Goal: Information Seeking & Learning: Learn about a topic

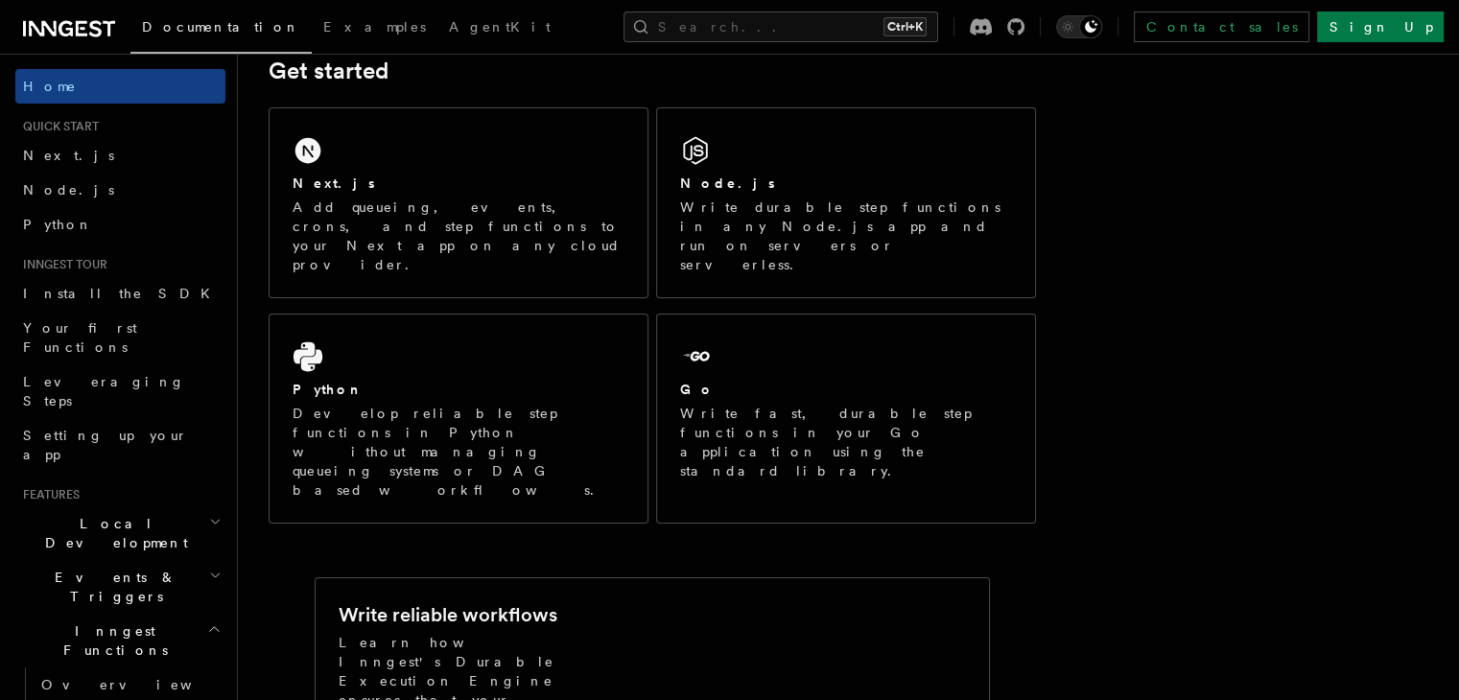
scroll to position [192, 0]
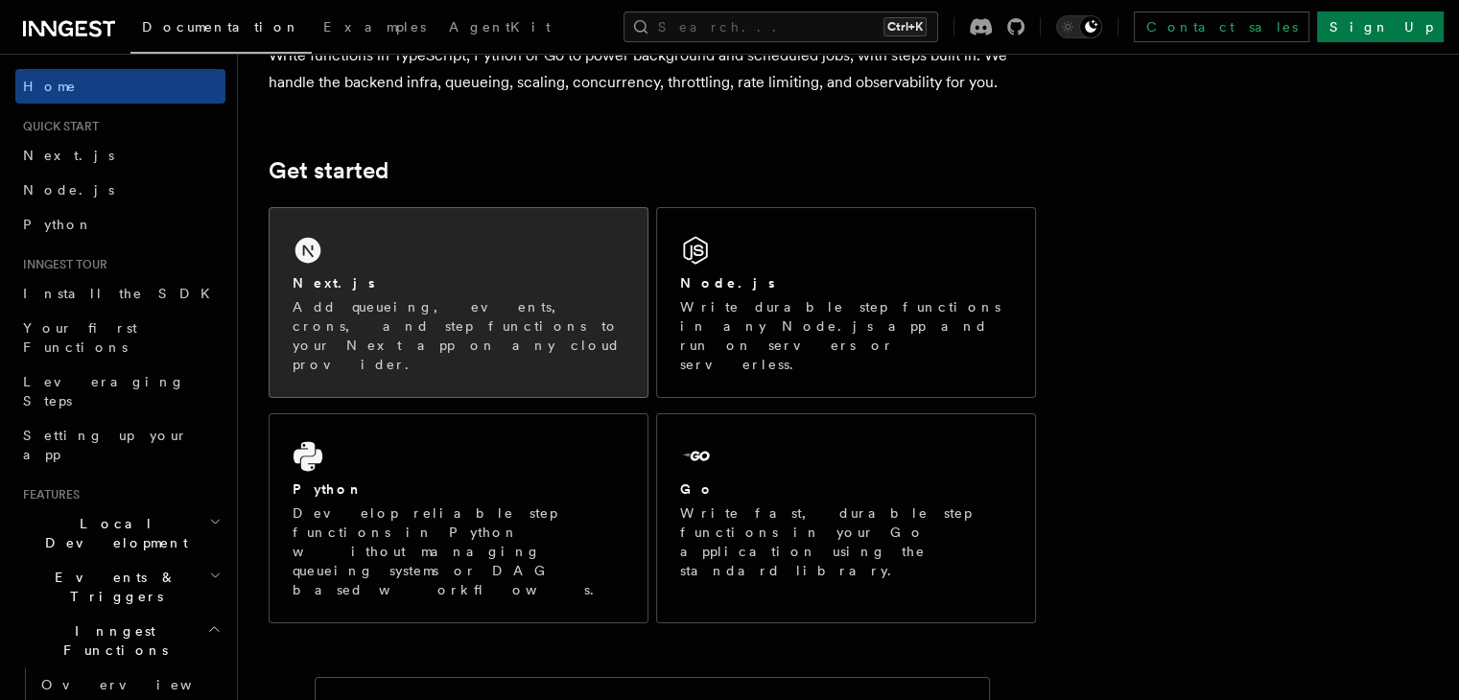
click at [466, 247] on div "Next.js Add queueing, events, crons, and step functions to your Next app on any…" at bounding box center [459, 302] width 378 height 189
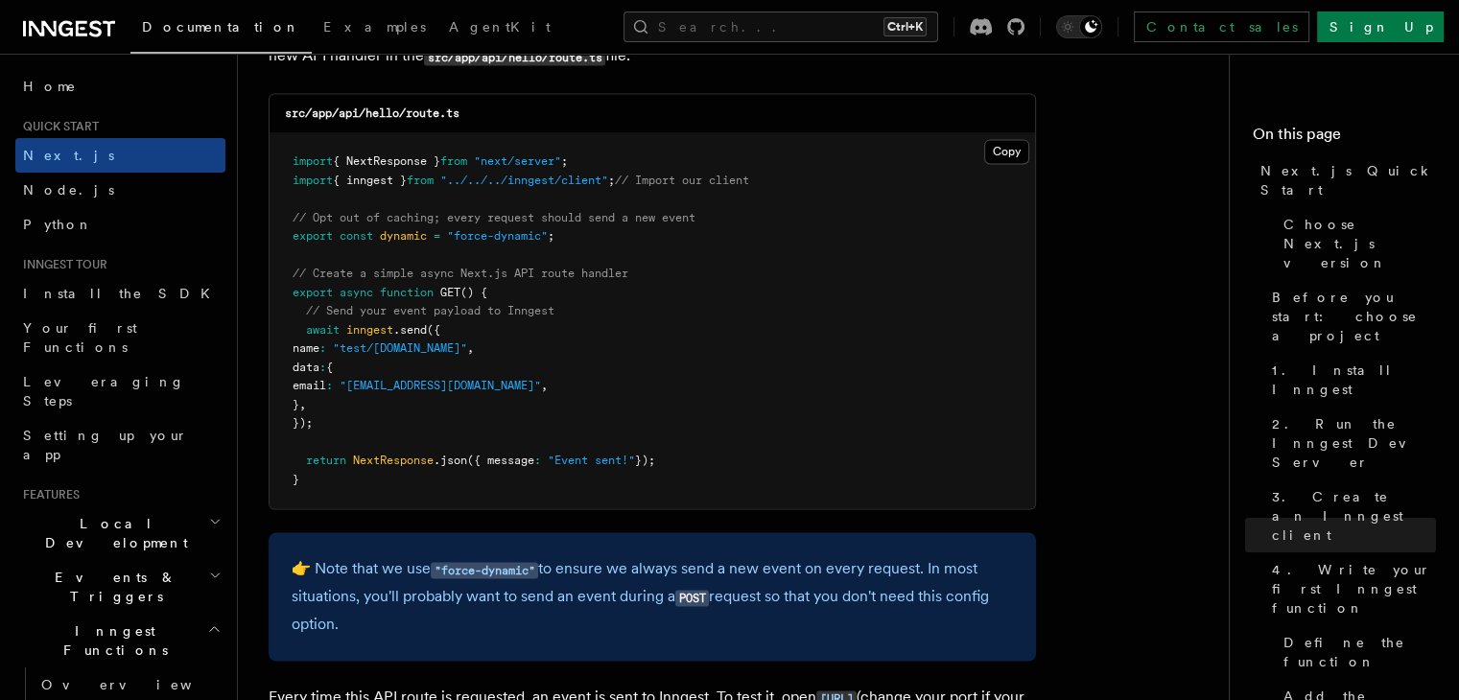
scroll to position [10075, 0]
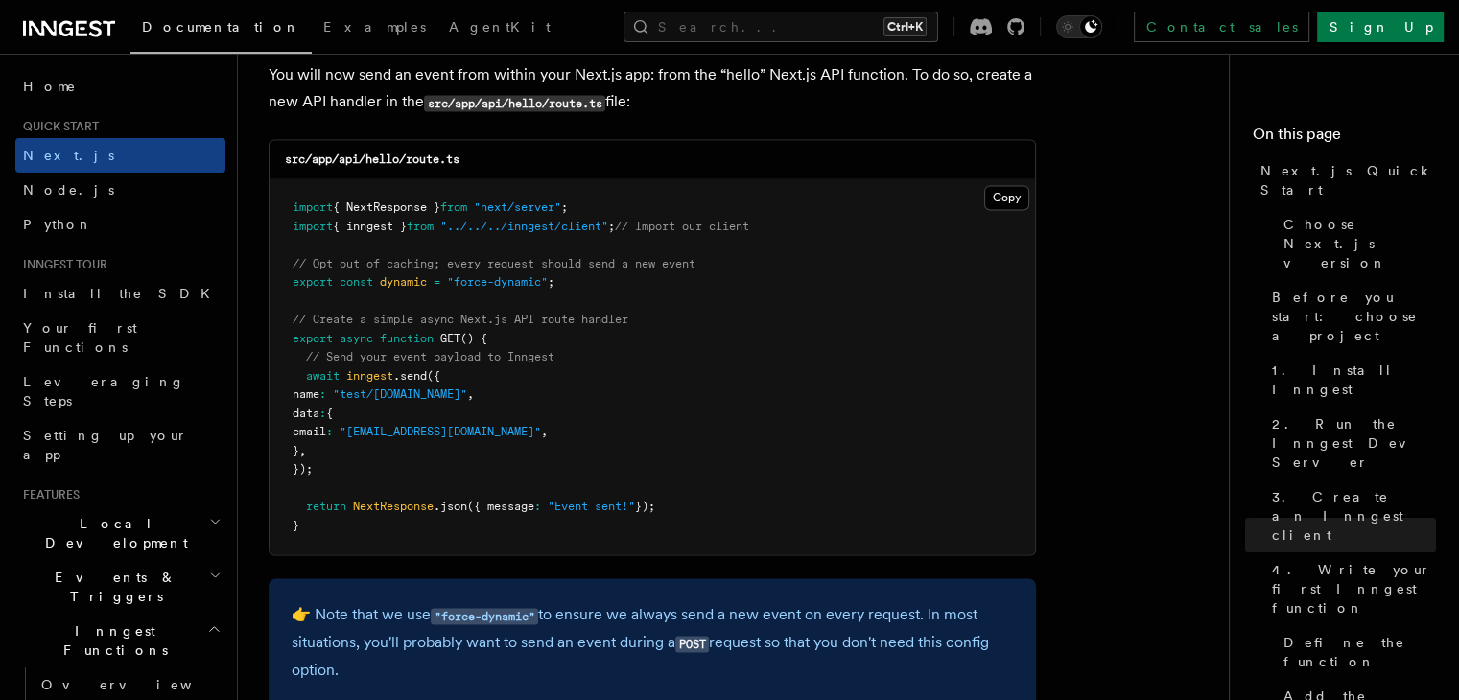
drag, startPoint x: 299, startPoint y: 385, endPoint x: 438, endPoint y: 479, distance: 167.9
click at [438, 479] on pre "import { NextResponse } from "next/server" ; import { inngest } from "../../../…" at bounding box center [653, 366] width 766 height 375
copy code "await inngest .send ({ name : "test/hello.world" , data : { email : "testUser@e…"
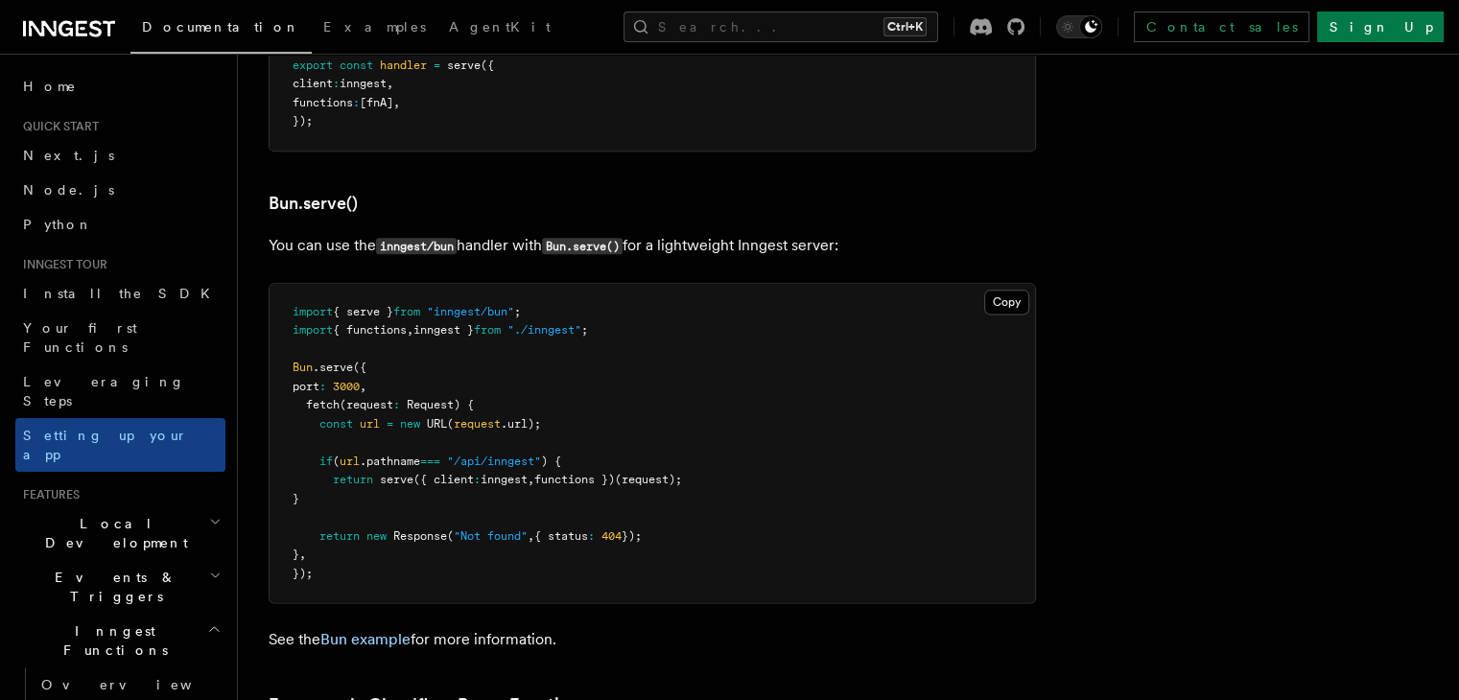
scroll to position [2399, 0]
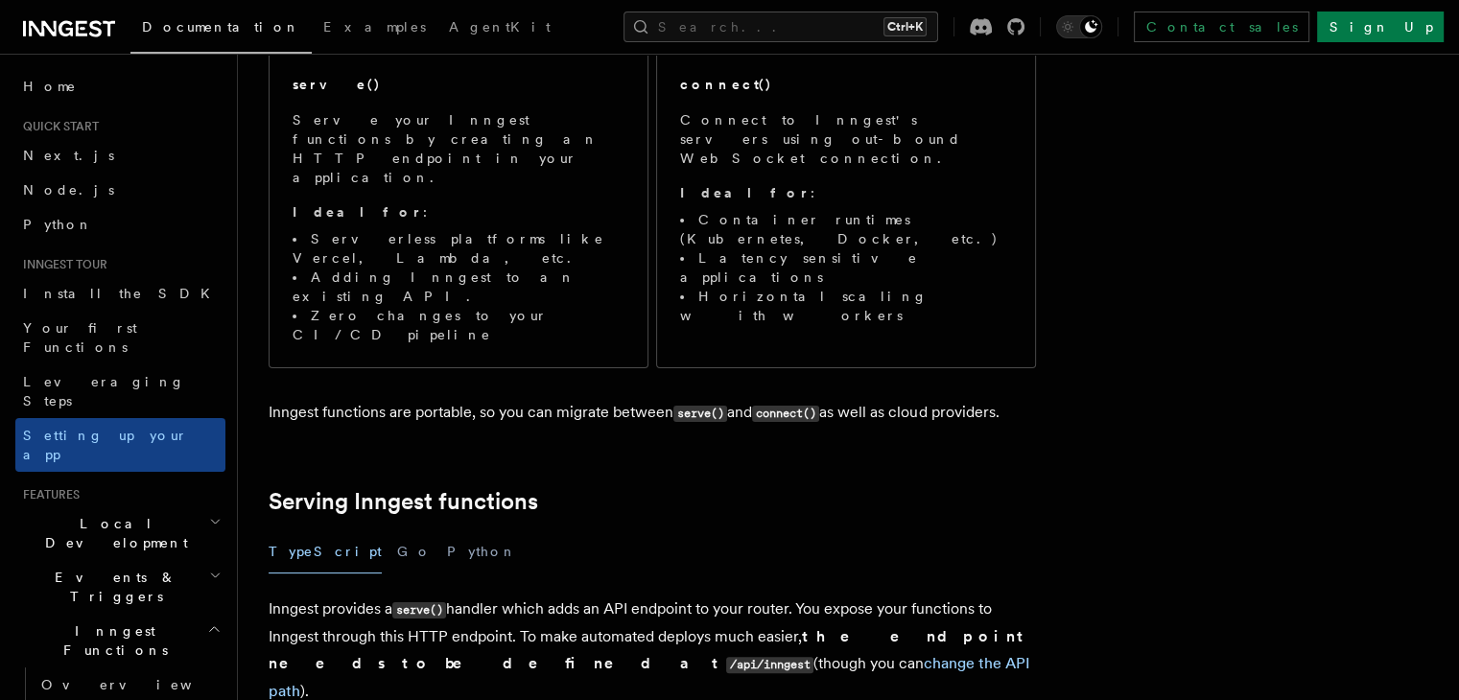
scroll to position [288, 0]
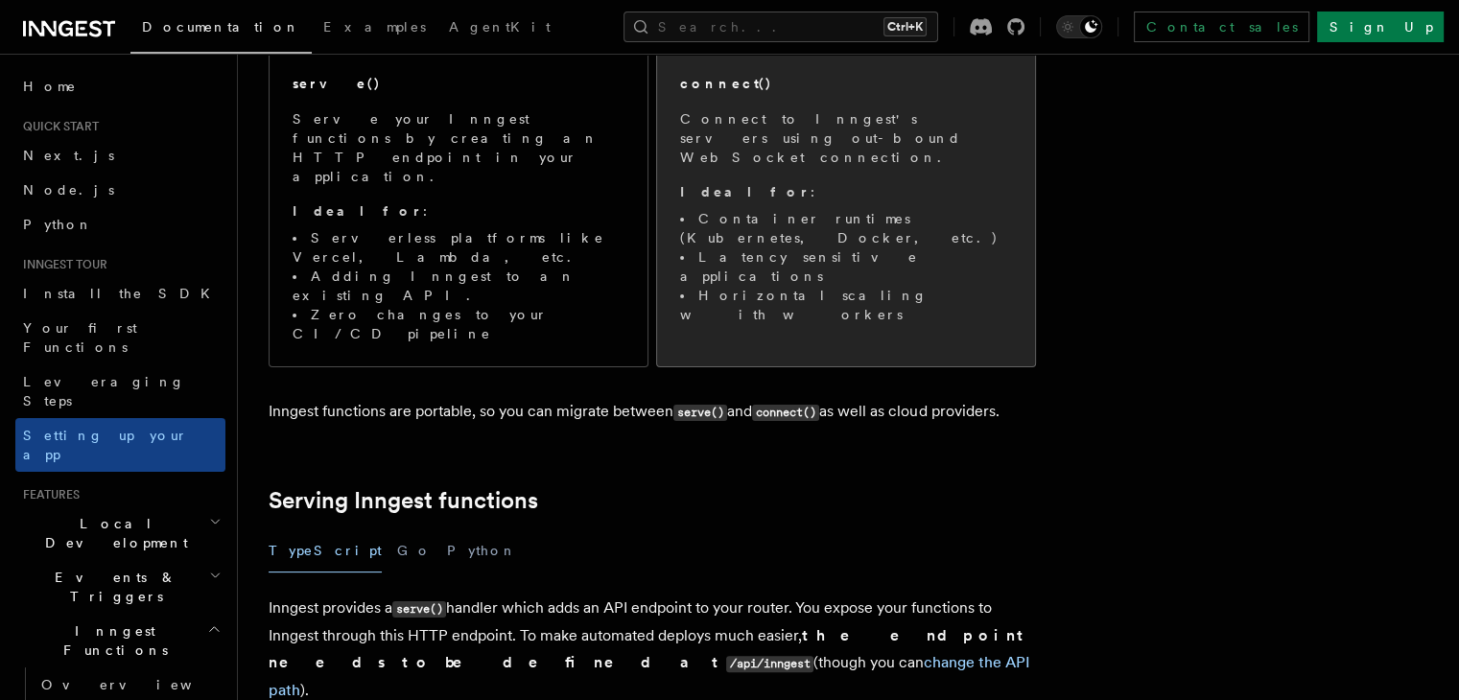
click at [841, 182] on p "Ideal for :" at bounding box center [846, 191] width 332 height 19
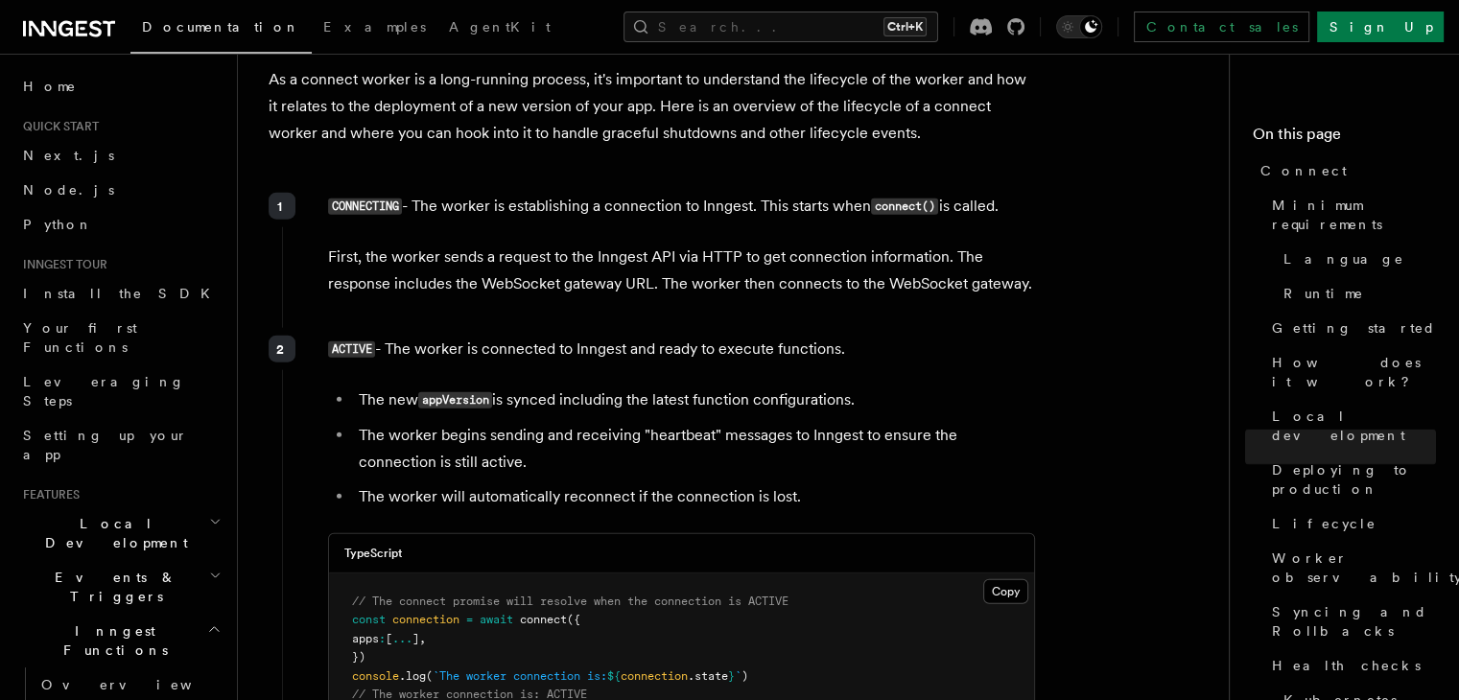
scroll to position [4702, 0]
